Goal: Use online tool/utility: Use online tool/utility

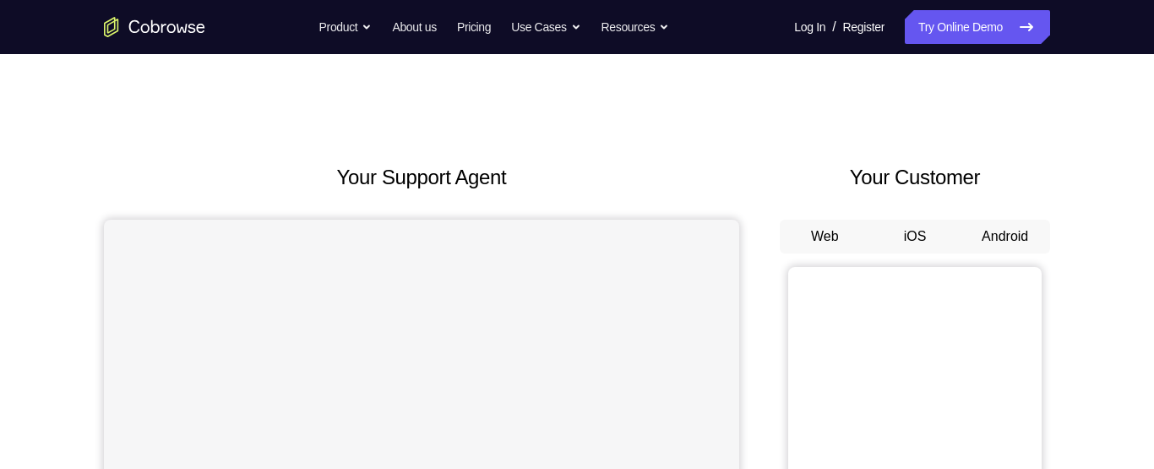
click at [1010, 231] on button "Android" at bounding box center [1005, 237] width 90 height 34
click at [996, 234] on button "Android" at bounding box center [1005, 237] width 90 height 34
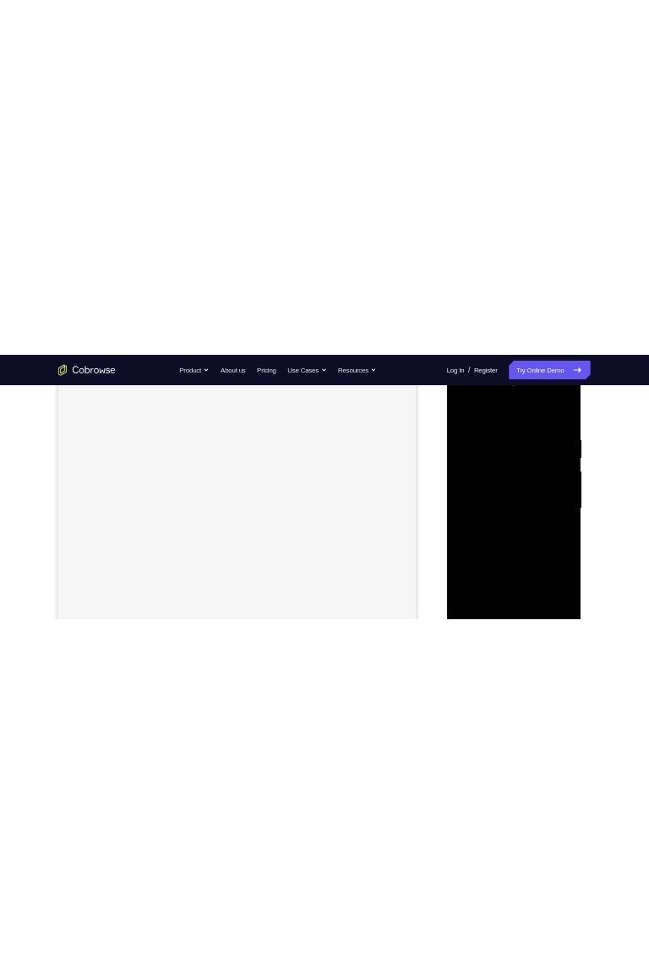
scroll to position [308, 0]
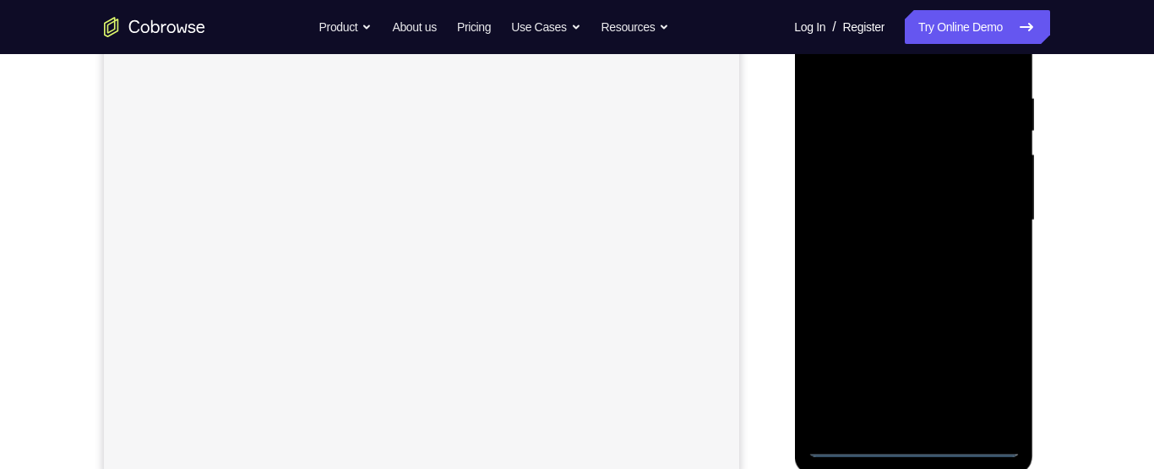
click at [914, 444] on div at bounding box center [913, 220] width 213 height 473
click at [983, 367] on div at bounding box center [913, 220] width 213 height 473
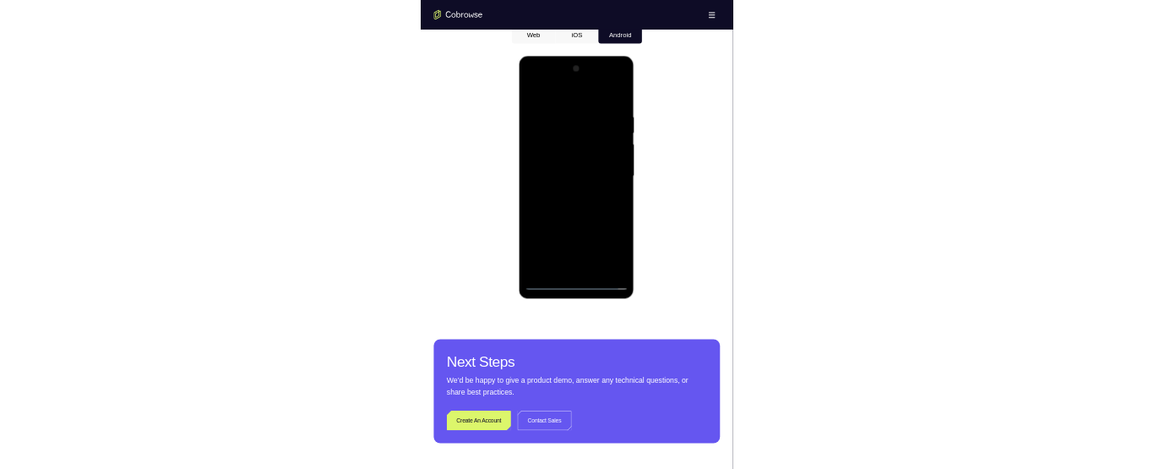
scroll to position [842, 0]
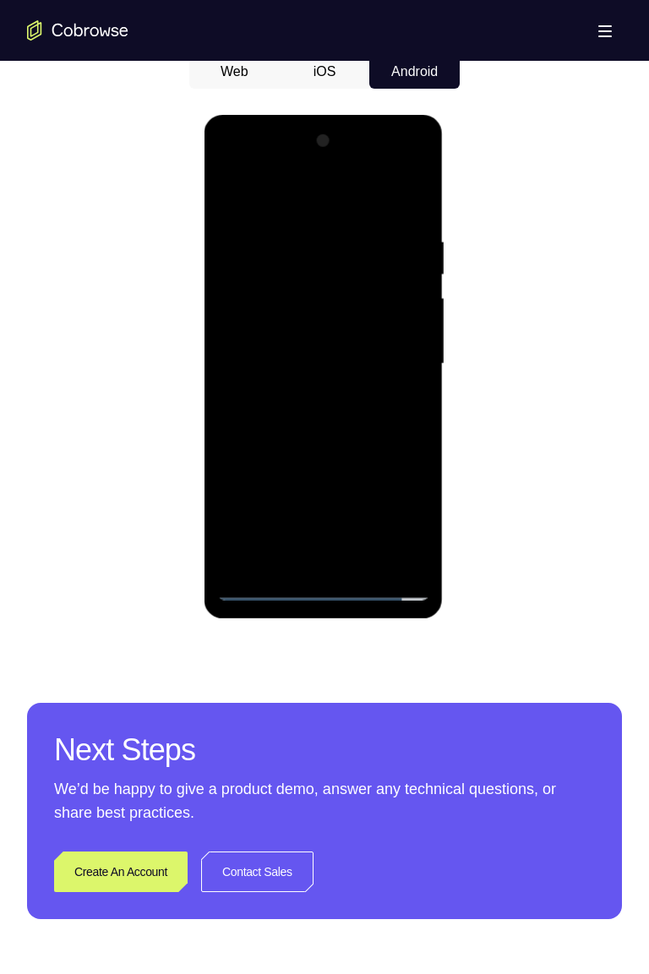
click at [269, 194] on div at bounding box center [322, 364] width 213 height 473
click at [389, 361] on div at bounding box center [322, 364] width 213 height 473
click at [290, 368] on div at bounding box center [322, 364] width 213 height 473
click at [285, 360] on div at bounding box center [322, 364] width 213 height 473
click at [286, 365] on div at bounding box center [322, 364] width 213 height 473
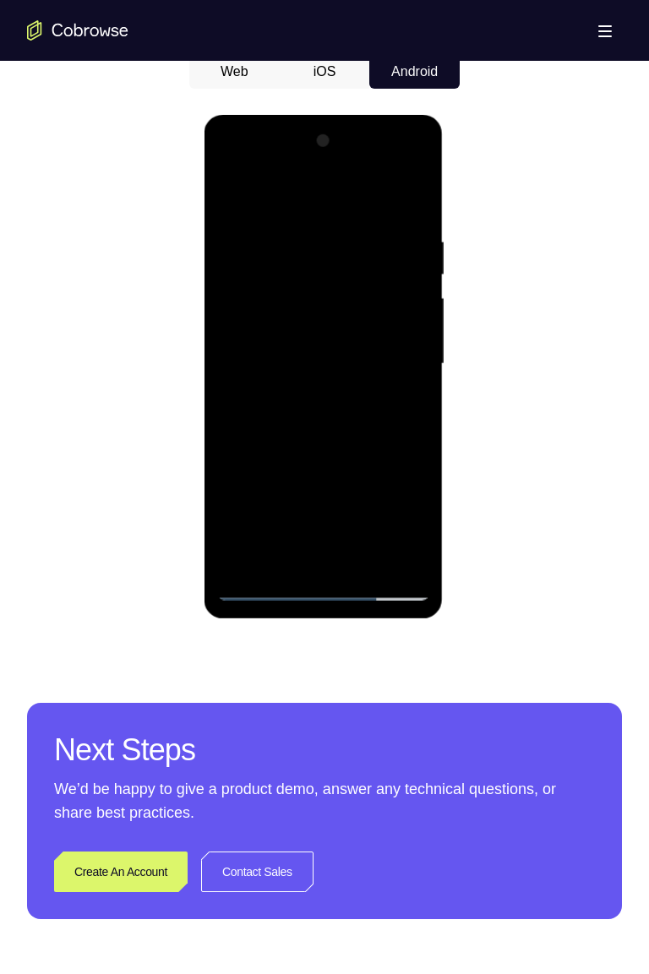
click at [305, 393] on div at bounding box center [322, 364] width 213 height 473
click at [307, 398] on div at bounding box center [322, 364] width 213 height 473
click at [266, 347] on div at bounding box center [322, 364] width 213 height 473
click at [288, 335] on div at bounding box center [322, 364] width 213 height 473
click at [405, 297] on div at bounding box center [322, 364] width 213 height 473
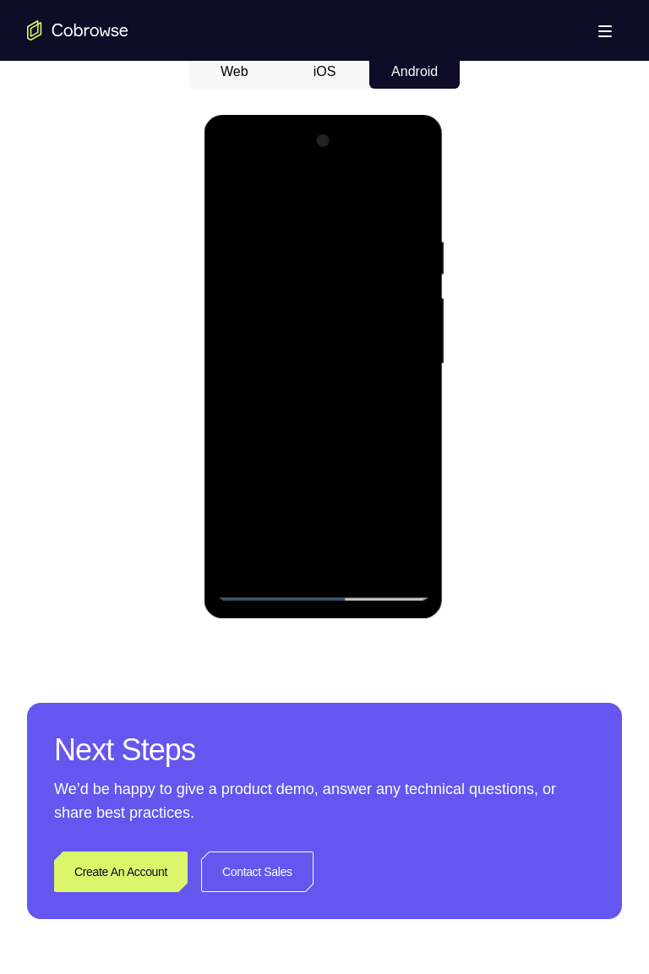
click at [303, 291] on div at bounding box center [322, 364] width 213 height 473
click at [332, 291] on div at bounding box center [322, 364] width 213 height 473
click at [412, 328] on div at bounding box center [322, 364] width 213 height 473
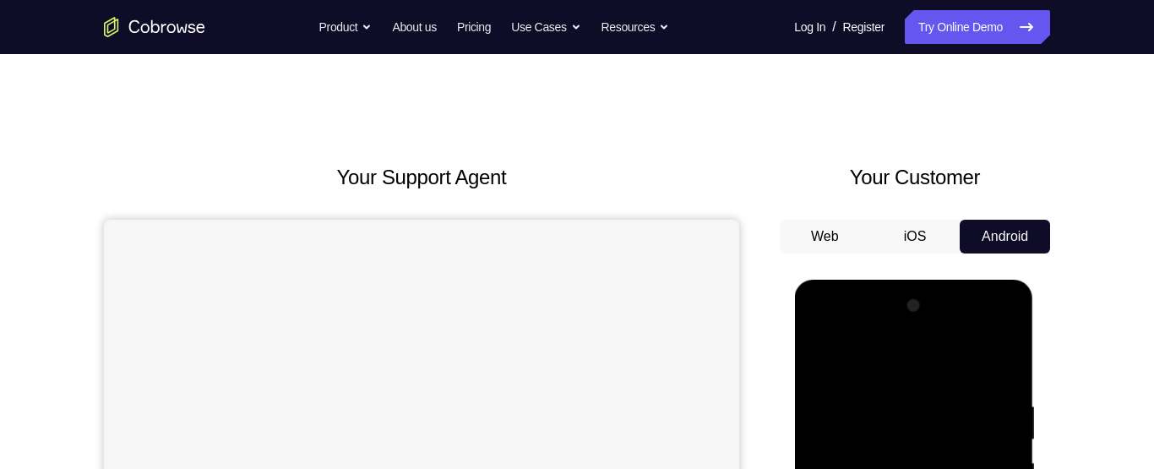
scroll to position [133, 0]
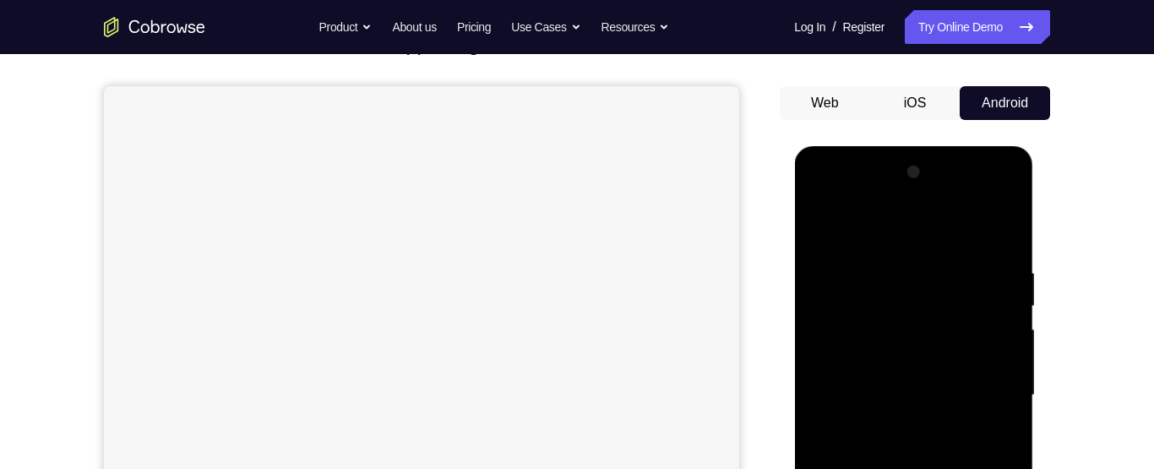
click at [918, 324] on div at bounding box center [913, 395] width 213 height 473
